Goal: Find specific page/section: Find specific page/section

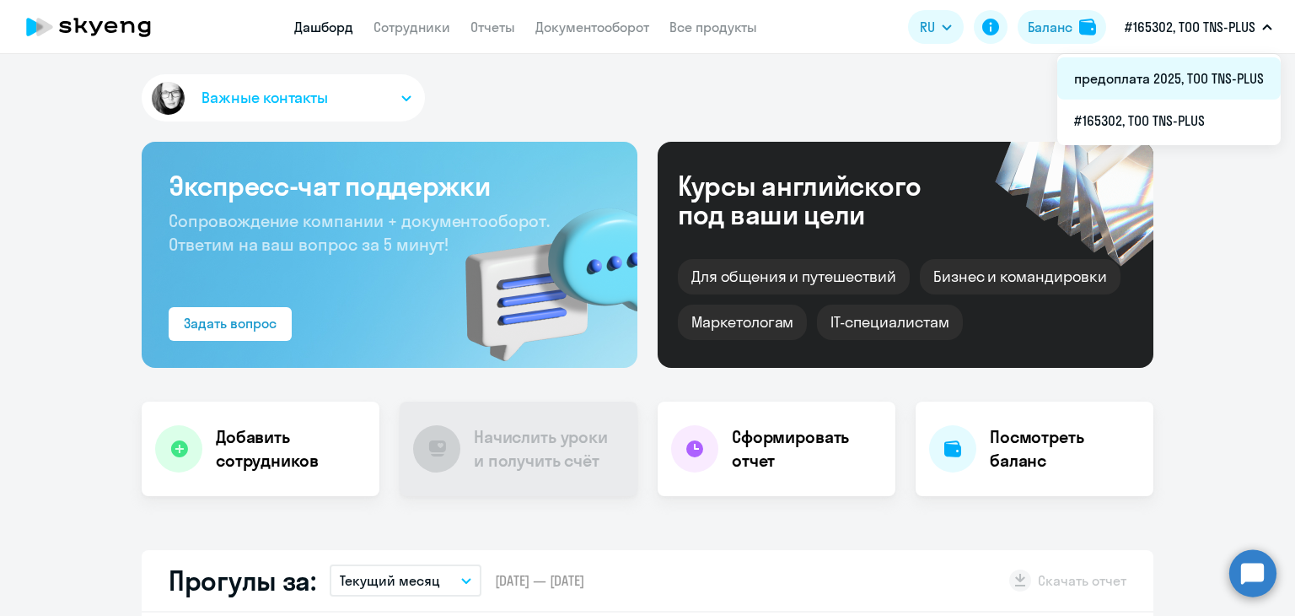
click at [1152, 91] on li "предоплата 2025, ТОО TNS-PLUS" at bounding box center [1169, 78] width 223 height 42
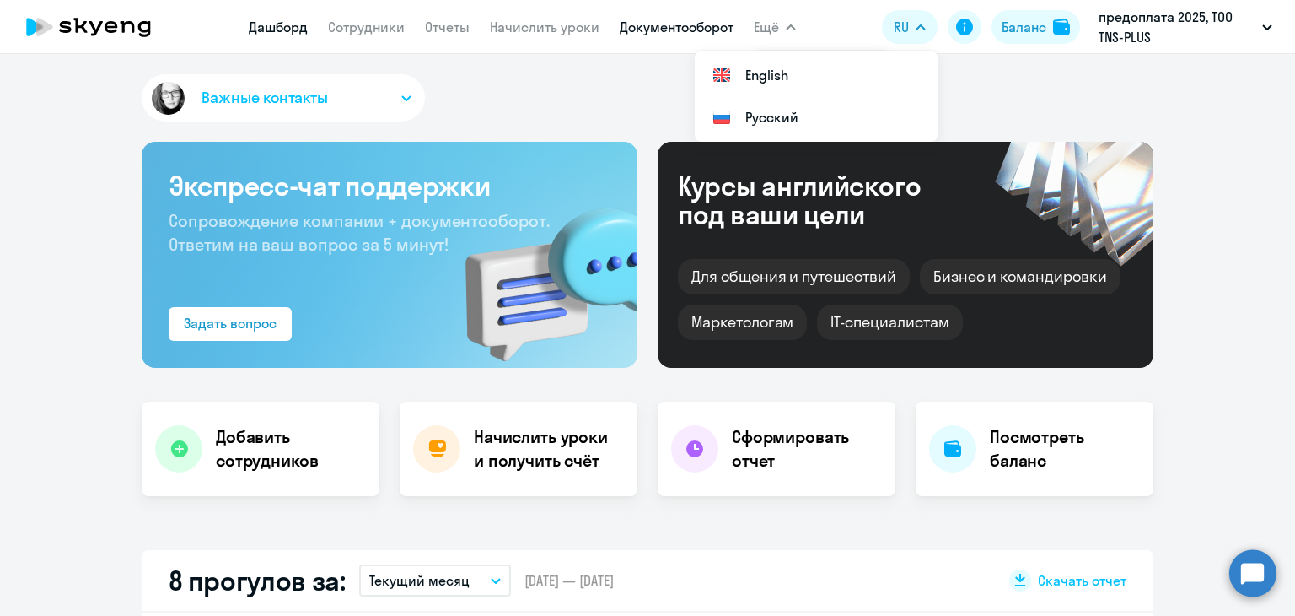
click at [672, 31] on link "Документооборот" at bounding box center [677, 27] width 114 height 17
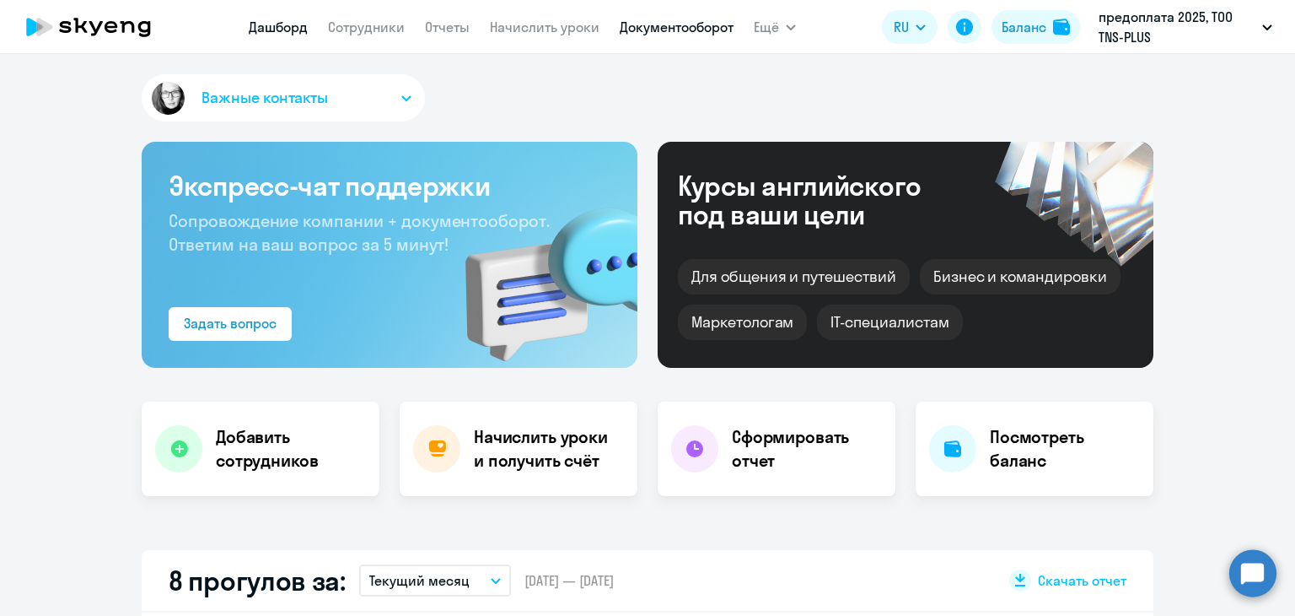
select select "30"
click at [639, 21] on link "Документооборот" at bounding box center [677, 27] width 114 height 17
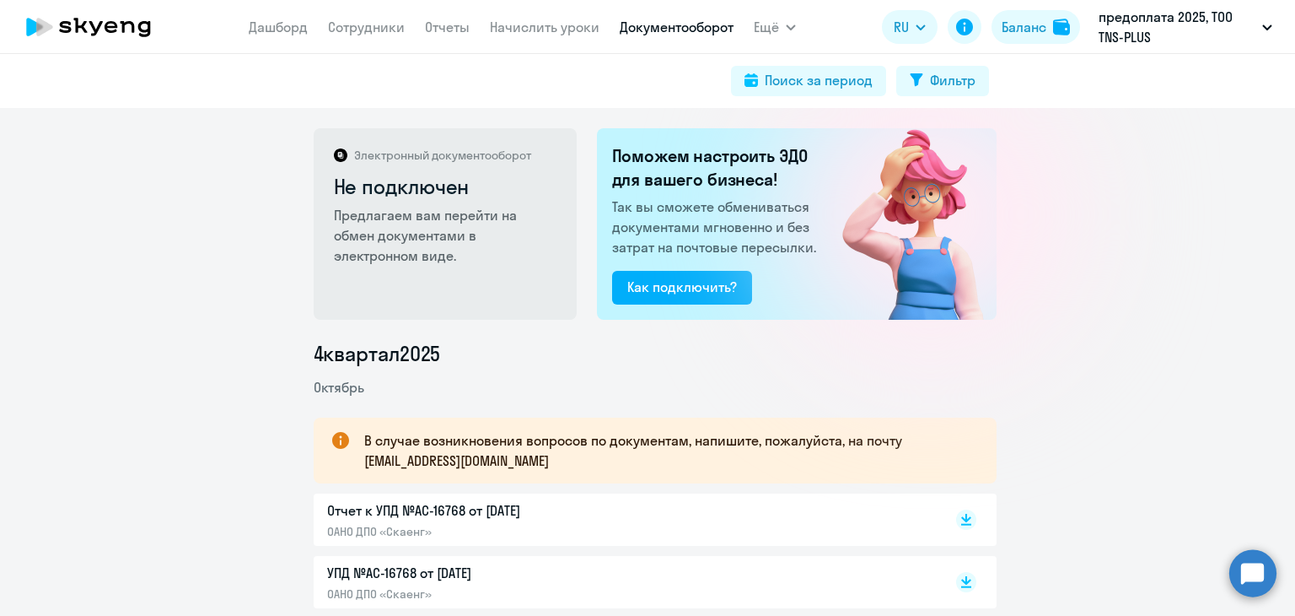
scroll to position [169, 0]
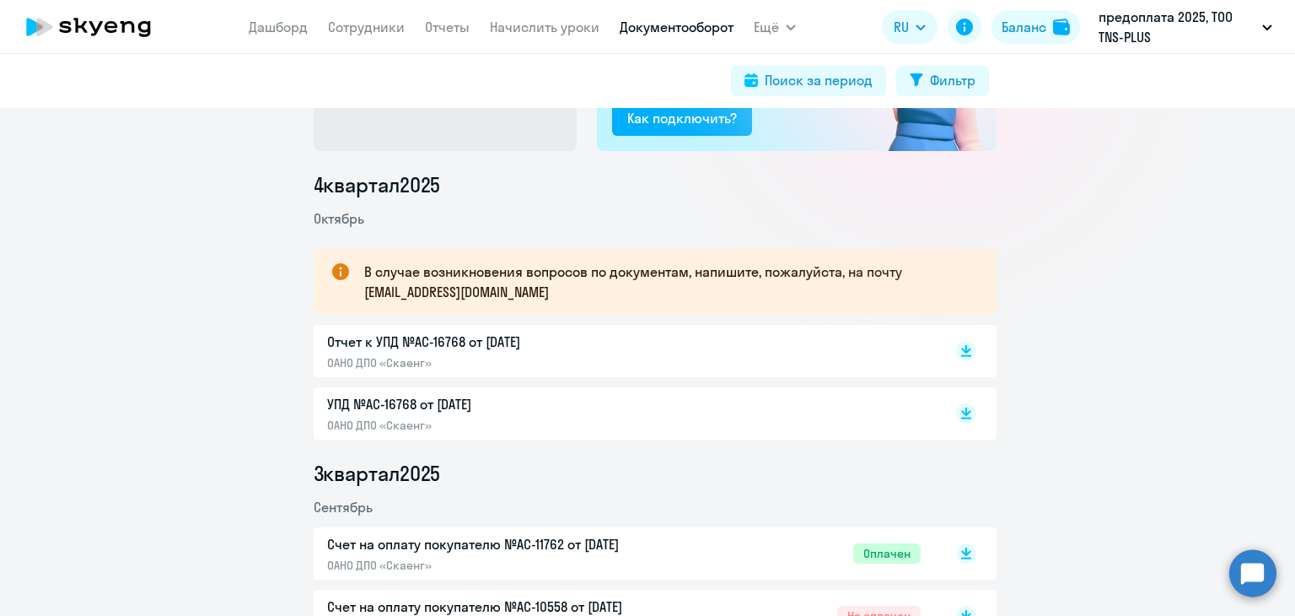
click at [586, 358] on p "ОАНО ДПО «Скаенг»" at bounding box center [504, 362] width 354 height 15
click at [401, 412] on p "УПД №AC-16768 от [DATE]" at bounding box center [504, 404] width 354 height 20
